Goal: Task Accomplishment & Management: Use online tool/utility

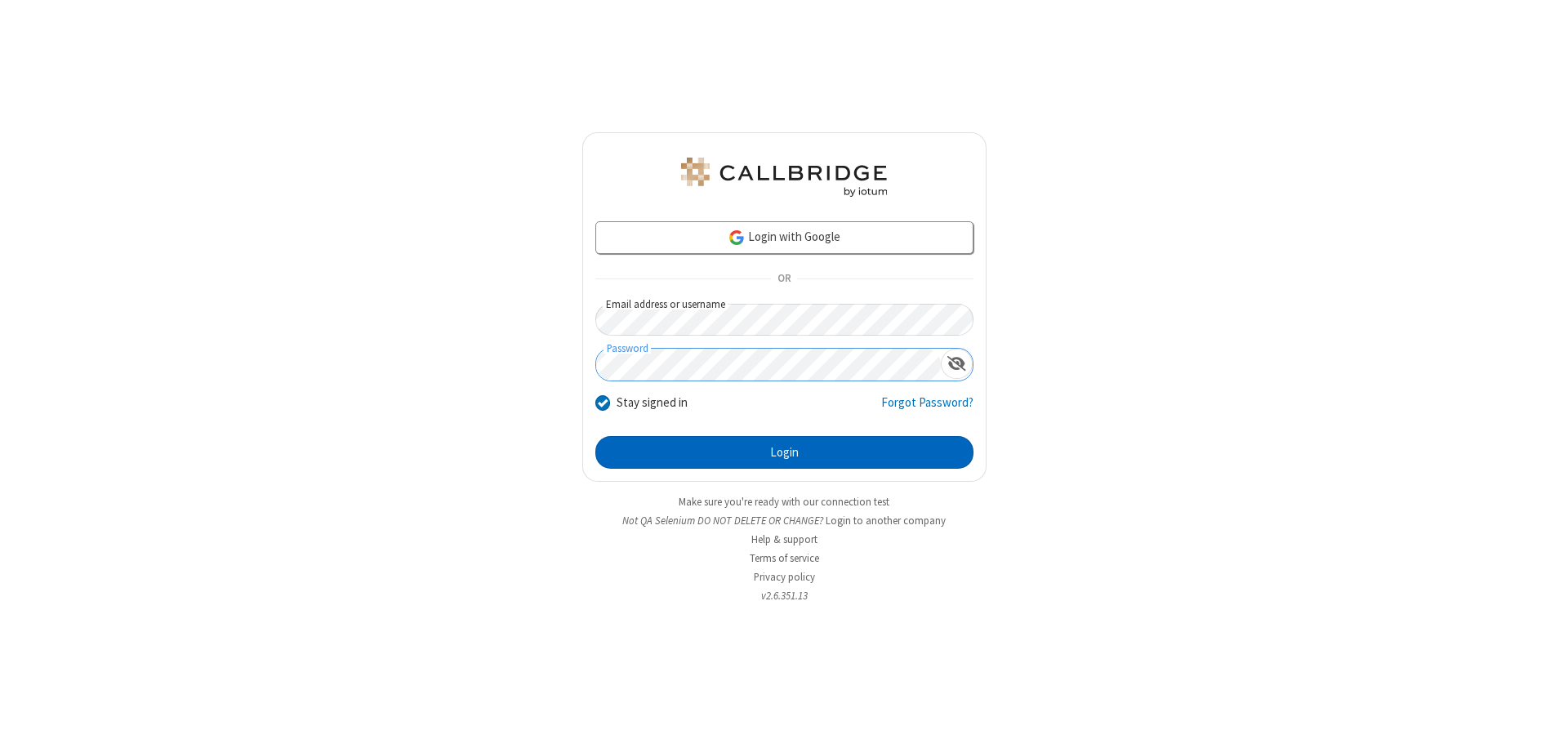
click at [784, 452] on button "Login" at bounding box center [784, 451] width 378 height 32
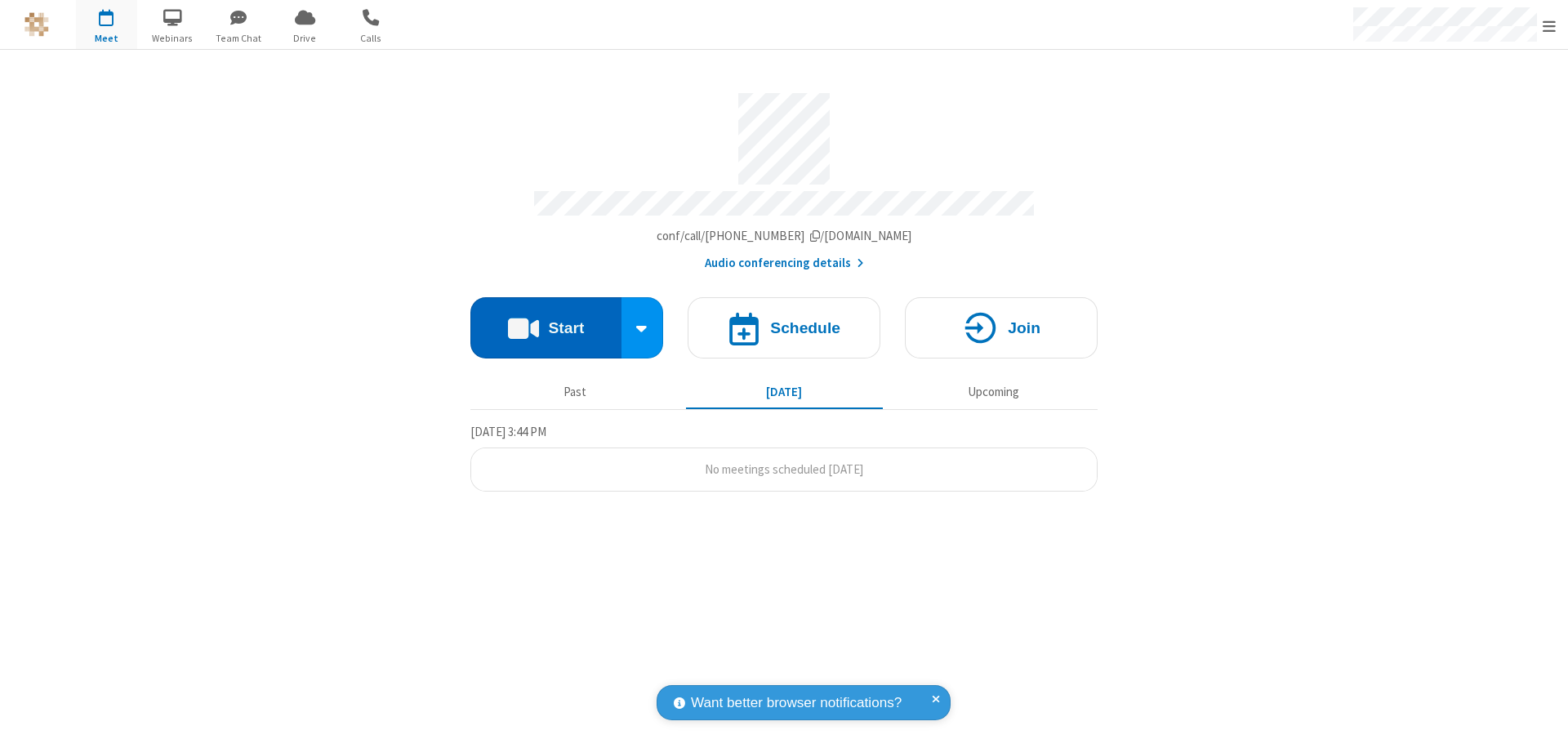
click at [545, 320] on button "Start" at bounding box center [545, 328] width 151 height 61
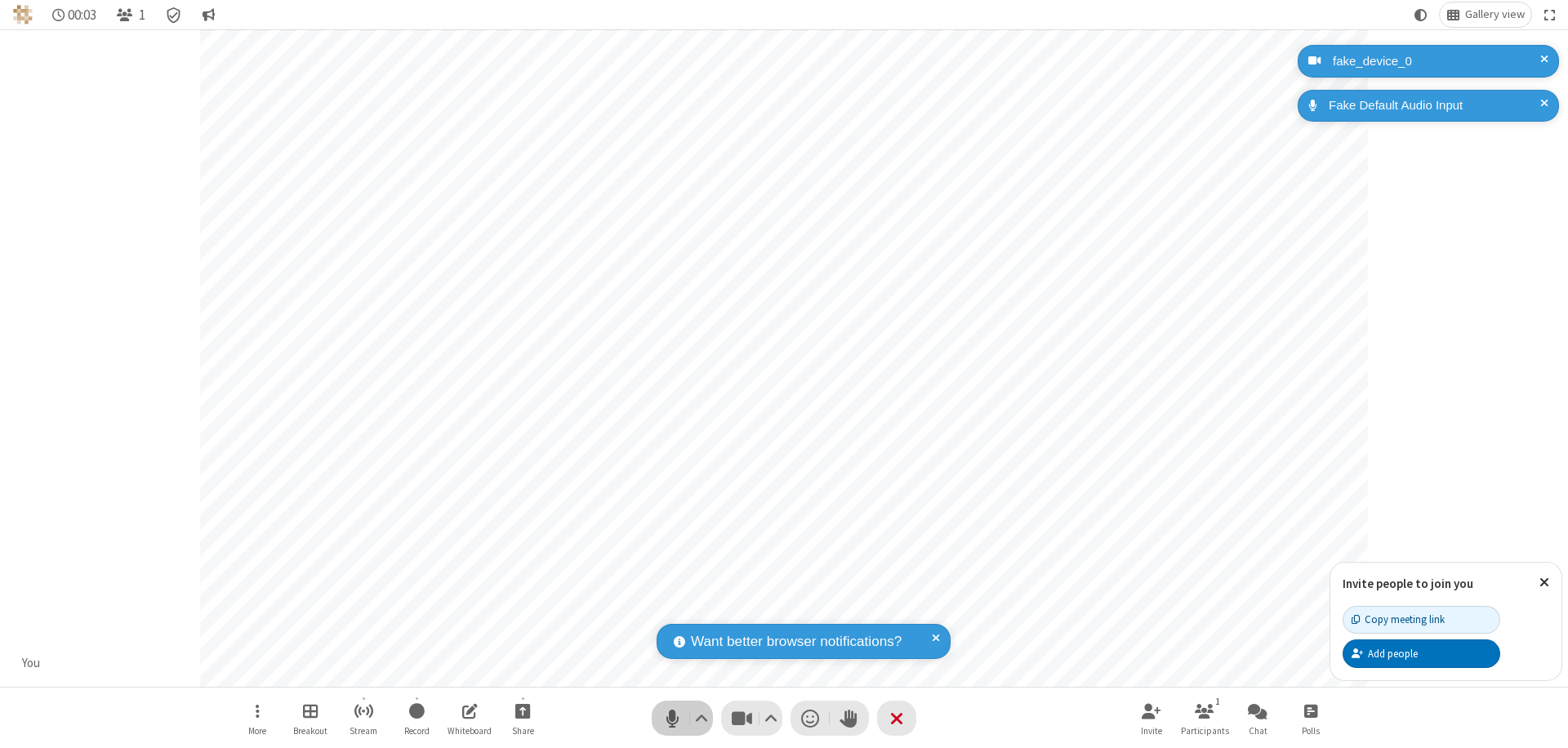
click at [672, 717] on span "Mute (⌘+Shift+A)" at bounding box center [672, 718] width 24 height 24
click at [672, 717] on span "Unmute (⌘+Shift+A)" at bounding box center [672, 718] width 24 height 24
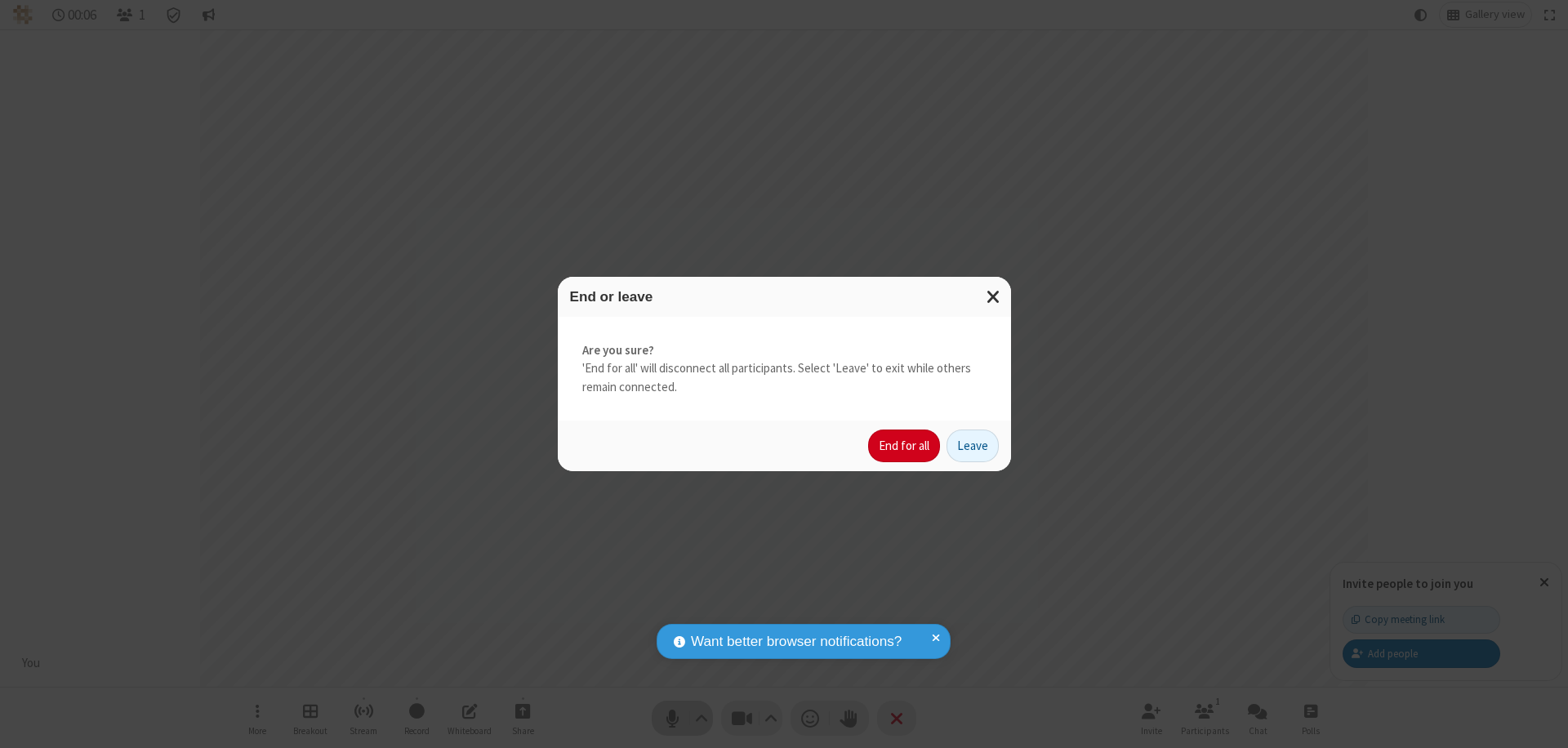
click at [905, 446] on button "End for all" at bounding box center [904, 445] width 72 height 32
